Goal: Communication & Community: Participate in discussion

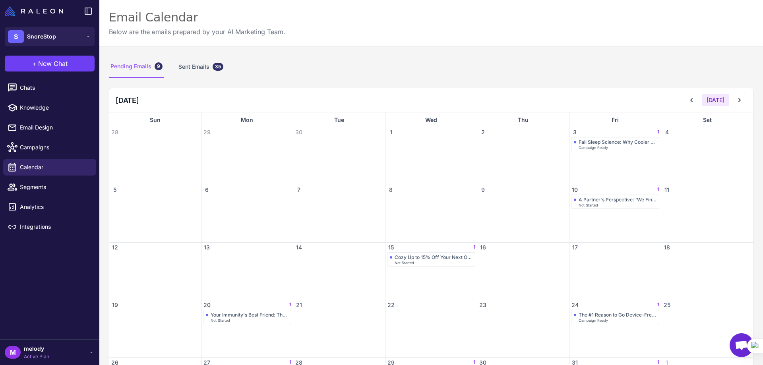
scroll to position [60, 0]
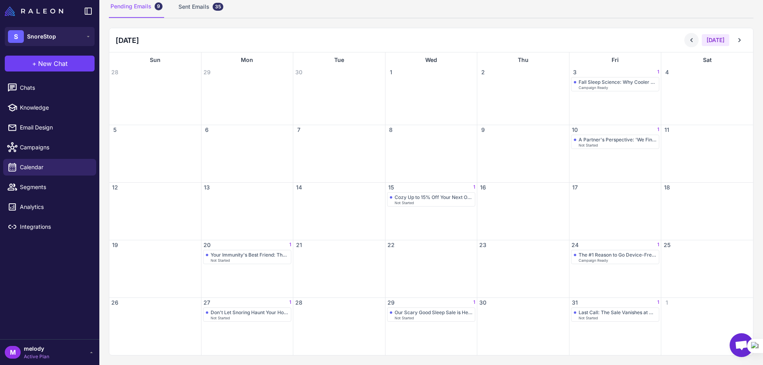
click at [688, 40] on icon at bounding box center [692, 40] width 8 height 8
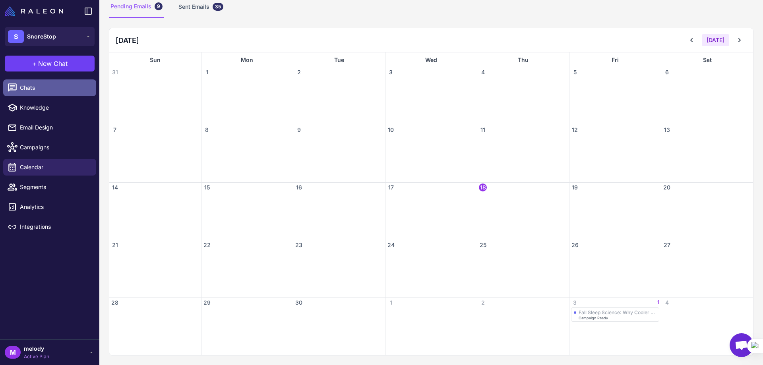
click at [42, 91] on span "Chats" at bounding box center [55, 87] width 70 height 9
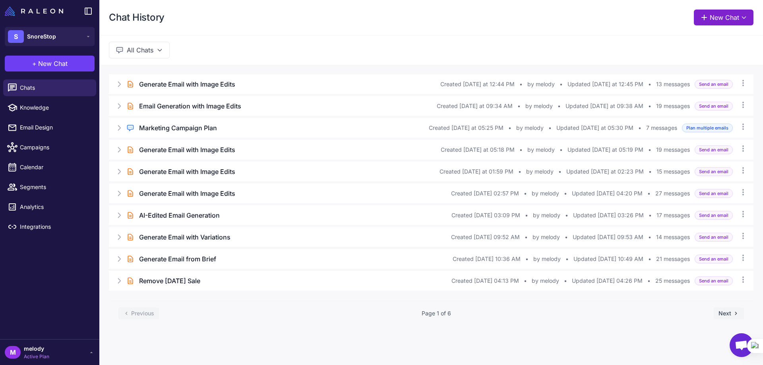
click at [721, 16] on button "New Chat" at bounding box center [724, 18] width 60 height 16
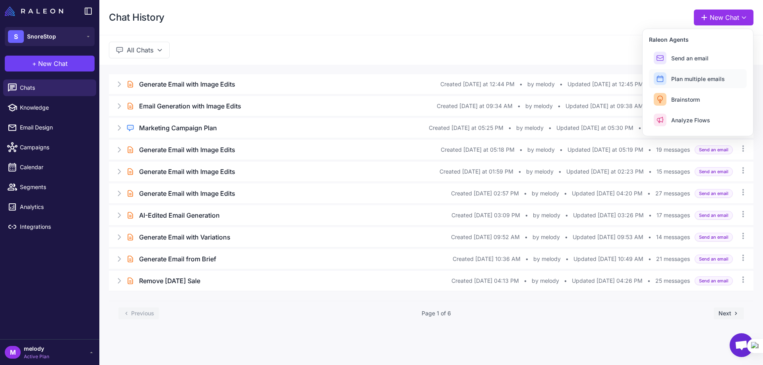
click at [700, 86] on button "Plan multiple emails" at bounding box center [698, 78] width 98 height 19
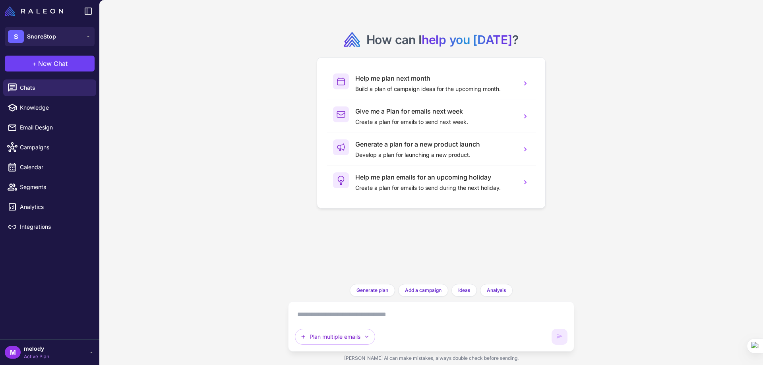
click at [372, 116] on h3 "Give me a Plan for emails next week" at bounding box center [435, 112] width 160 height 10
